Goal: Transaction & Acquisition: Purchase product/service

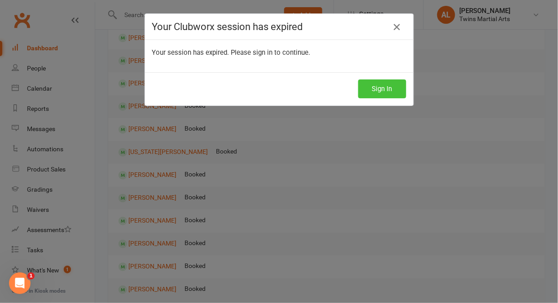
click at [375, 90] on button "Sign In" at bounding box center [382, 88] width 48 height 19
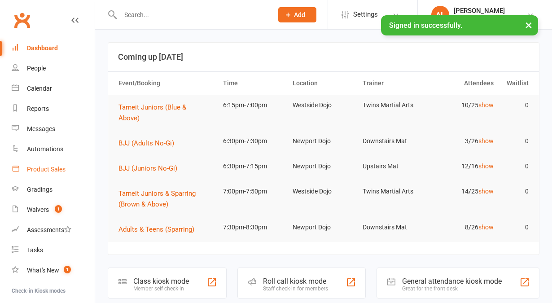
click at [26, 171] on link "Product Sales" at bounding box center [53, 169] width 83 height 20
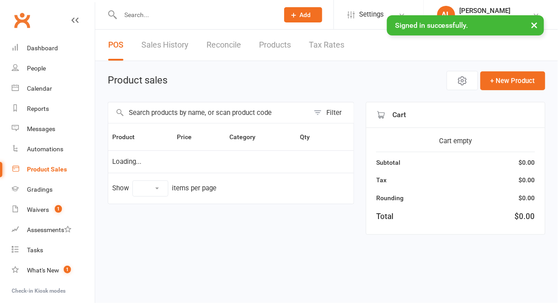
select select "10"
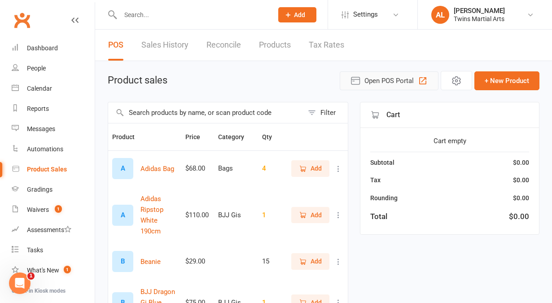
click at [386, 87] on button "Open POS Portal" at bounding box center [389, 80] width 99 height 19
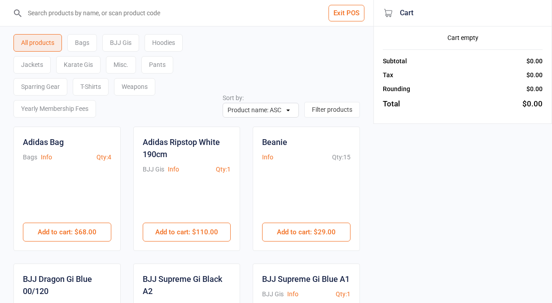
click at [70, 63] on div "Karate Gis" at bounding box center [78, 65] width 44 height 18
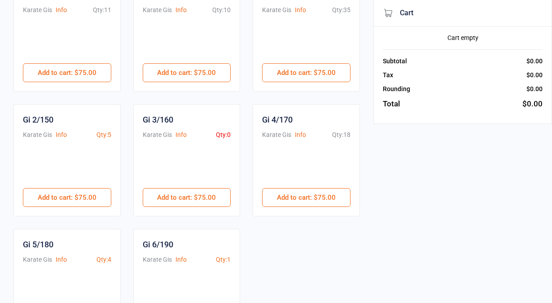
scroll to position [275, 0]
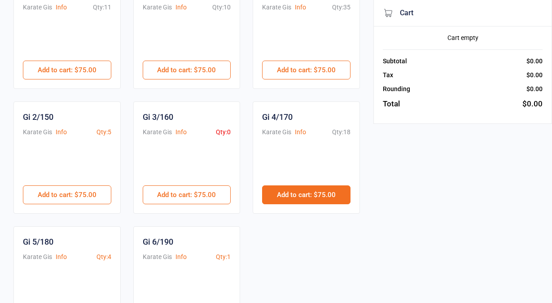
click at [311, 193] on button "Add to cart : $75.00" at bounding box center [306, 194] width 88 height 19
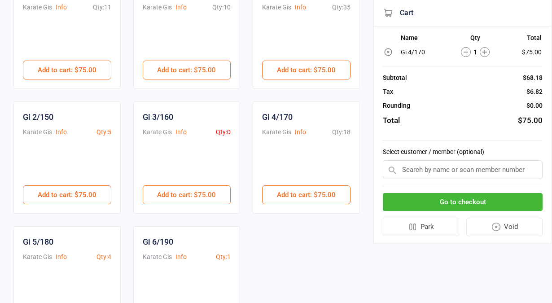
click at [483, 172] on input "text" at bounding box center [463, 169] width 160 height 19
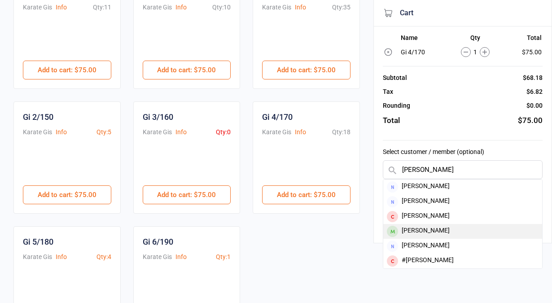
type input "andy t"
click at [425, 228] on div "Andy Samsons" at bounding box center [462, 231] width 159 height 15
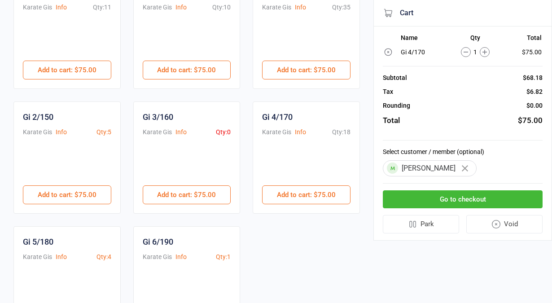
click at [425, 199] on button "Go to checkout" at bounding box center [463, 199] width 160 height 18
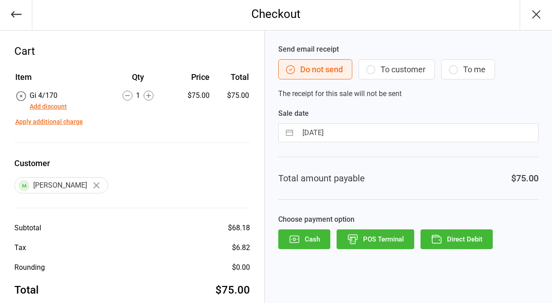
scroll to position [18, 0]
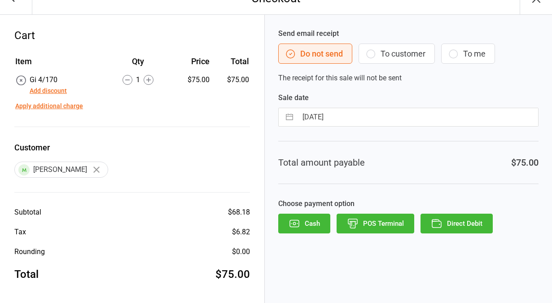
click at [388, 222] on button "POS Terminal" at bounding box center [376, 224] width 78 height 20
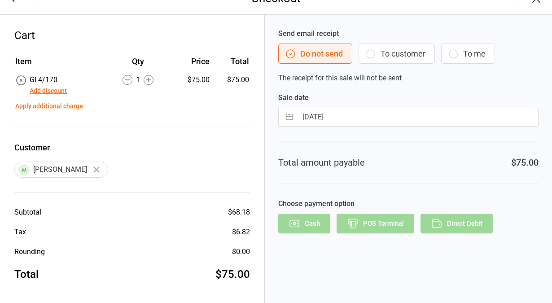
scroll to position [0, 0]
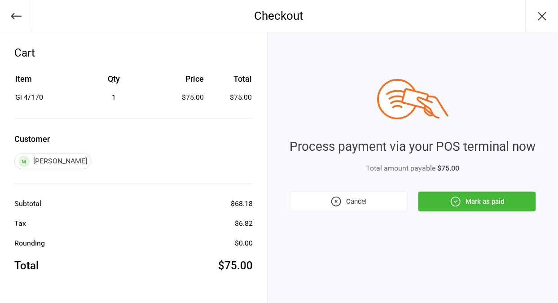
click at [455, 205] on icon "button" at bounding box center [456, 202] width 12 height 12
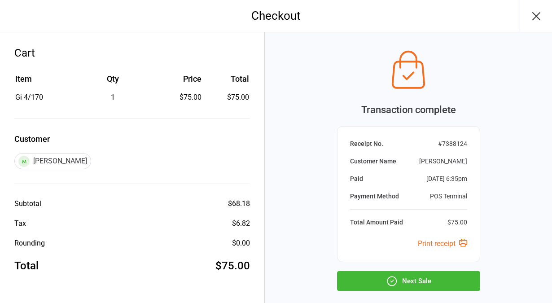
click at [367, 280] on button "Next Sale" at bounding box center [408, 281] width 143 height 20
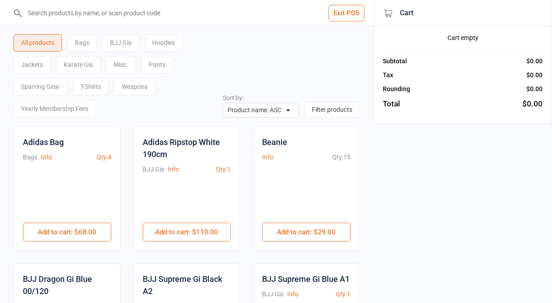
click at [342, 16] on button "Exit POS" at bounding box center [346, 13] width 36 height 17
